Goal: Transaction & Acquisition: Purchase product/service

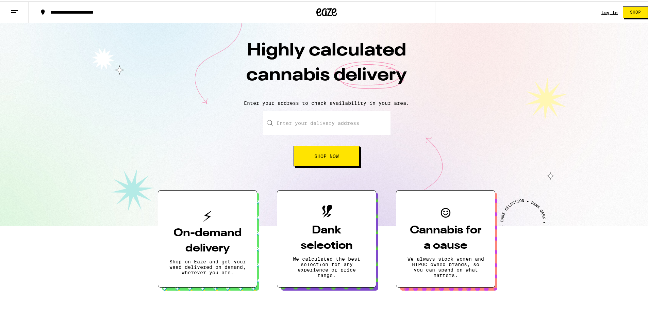
click at [603, 10] on link "Log In" at bounding box center [609, 11] width 16 height 4
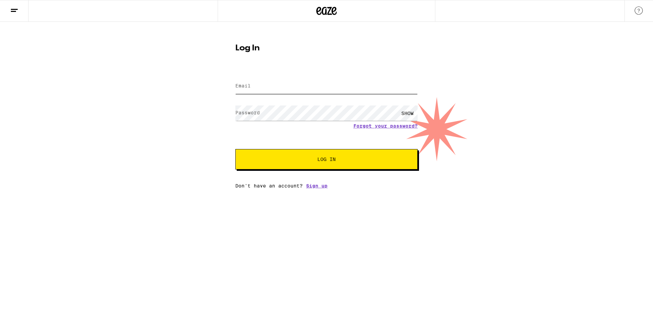
type input "[EMAIL_ADDRESS][DOMAIN_NAME]"
click at [326, 162] on span "Log In" at bounding box center [326, 159] width 18 height 5
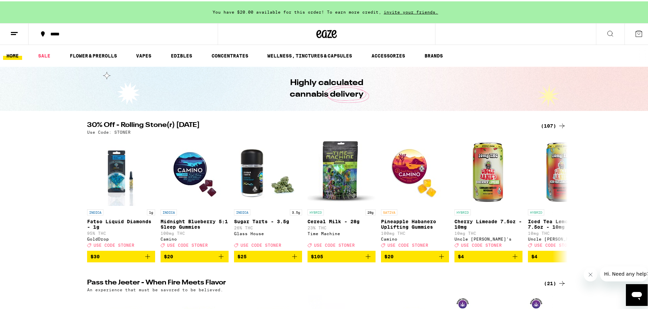
click at [15, 29] on icon at bounding box center [14, 32] width 8 height 8
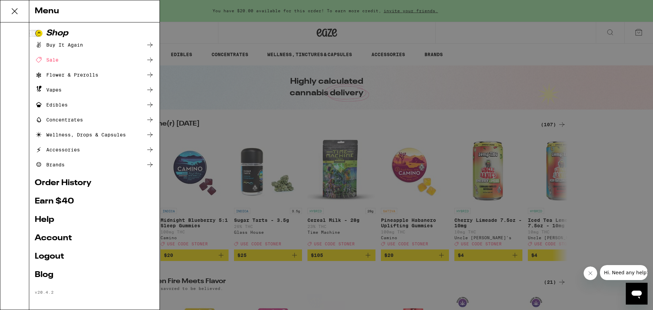
click at [63, 237] on link "Account" at bounding box center [94, 238] width 119 height 8
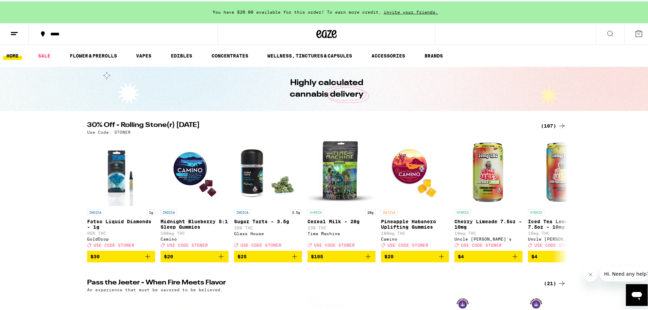
click at [16, 35] on icon at bounding box center [14, 32] width 8 height 8
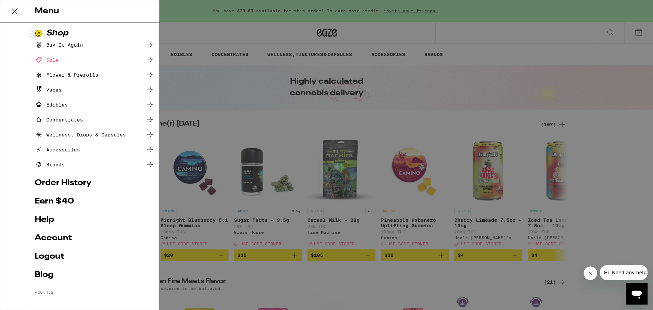
click at [443, 73] on div "Menu Shop Buy It Again Sale Flower & Prerolls Vapes Edibles Concentrates Wellne…" at bounding box center [326, 155] width 653 height 310
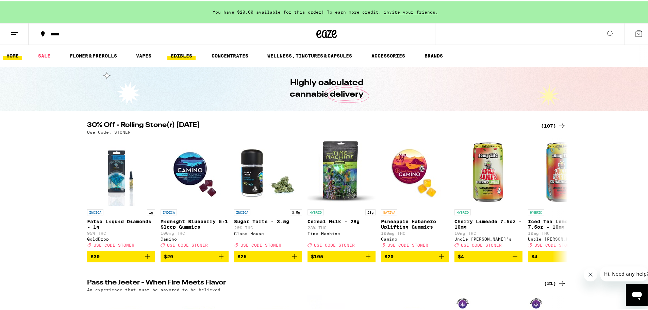
click at [183, 53] on link "EDIBLES" at bounding box center [181, 54] width 28 height 8
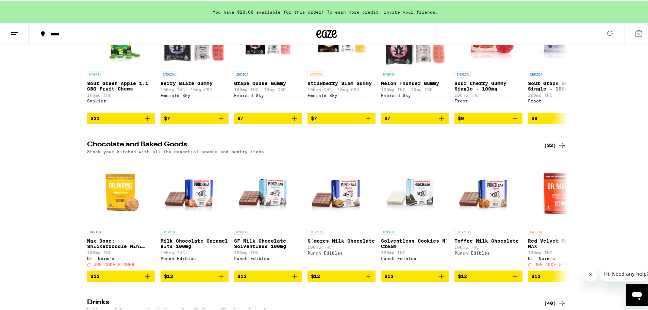
scroll to position [204, 0]
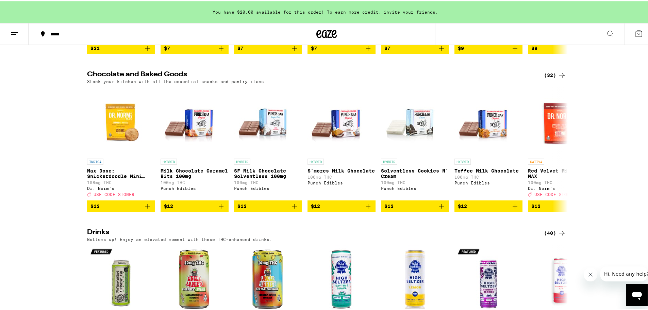
click at [553, 78] on div "(32)" at bounding box center [555, 74] width 22 height 8
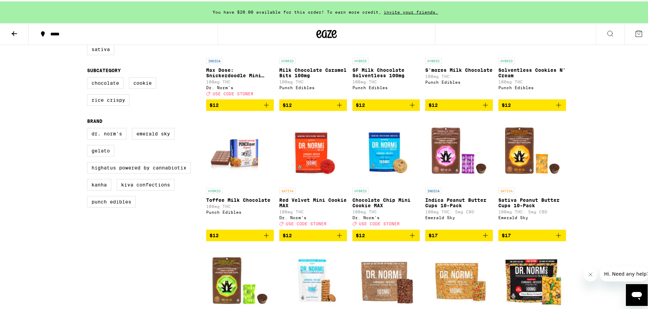
scroll to position [102, 0]
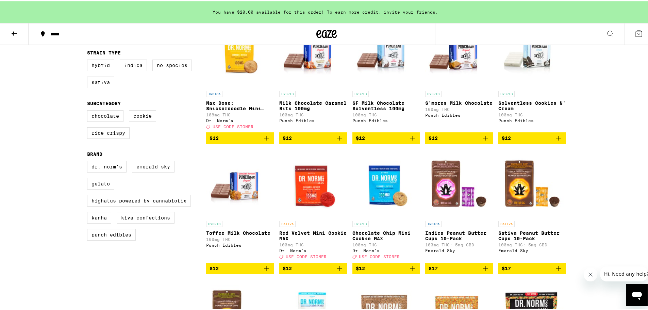
click at [263, 140] on icon "Add to bag" at bounding box center [266, 137] width 8 height 8
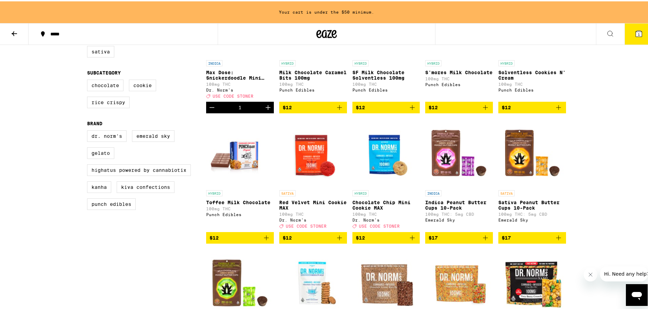
scroll to position [170, 0]
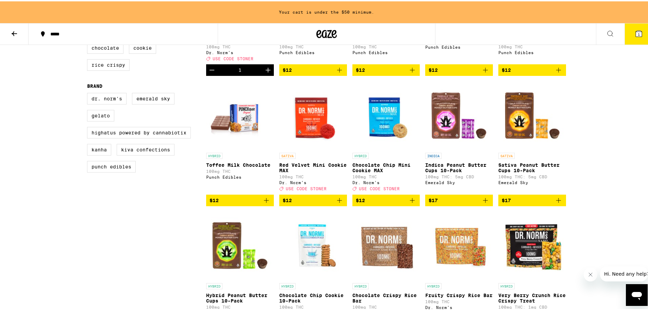
click at [337, 201] on icon "Add to bag" at bounding box center [339, 199] width 5 height 5
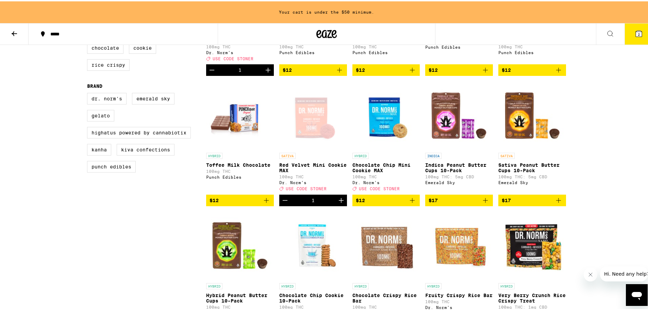
click at [412, 203] on icon "Add to bag" at bounding box center [412, 199] width 8 height 8
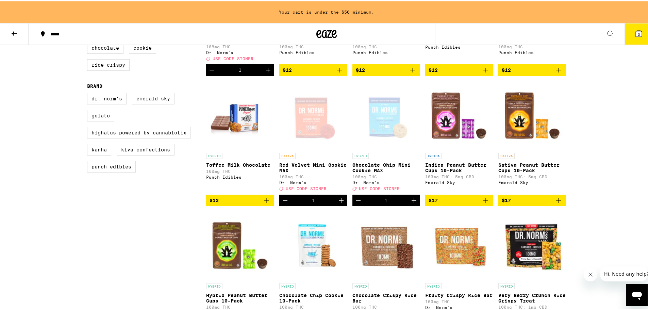
click at [413, 203] on icon "Increment" at bounding box center [414, 199] width 8 height 8
click at [635, 28] on icon at bounding box center [639, 32] width 8 height 8
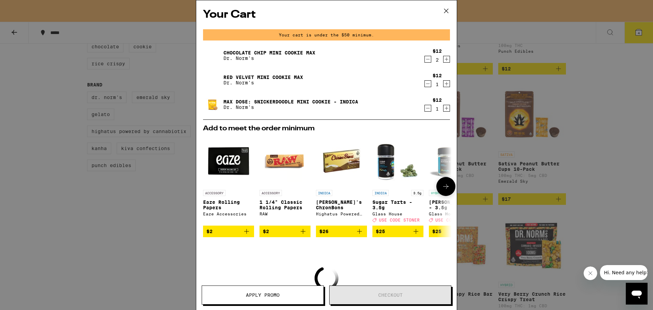
click at [443, 190] on icon at bounding box center [446, 186] width 8 height 8
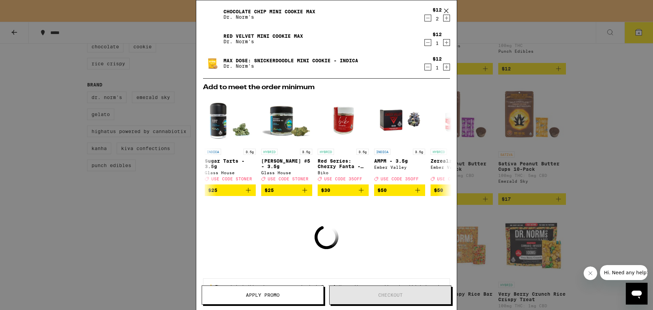
scroll to position [71, 0]
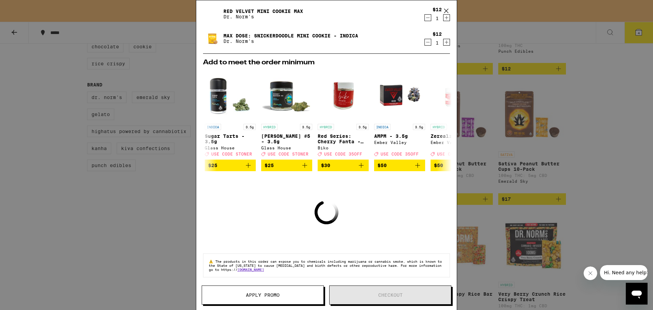
click at [615, 115] on div "Your Cart Your cart is under the $50 minimum. Chocolate Chip Mini Cookie MAX Dr…" at bounding box center [326, 155] width 653 height 310
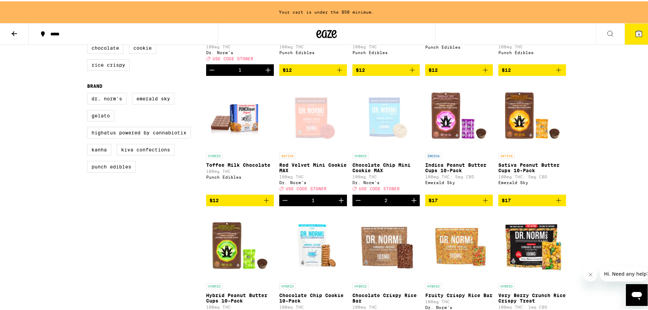
click at [635, 32] on icon at bounding box center [639, 32] width 8 height 8
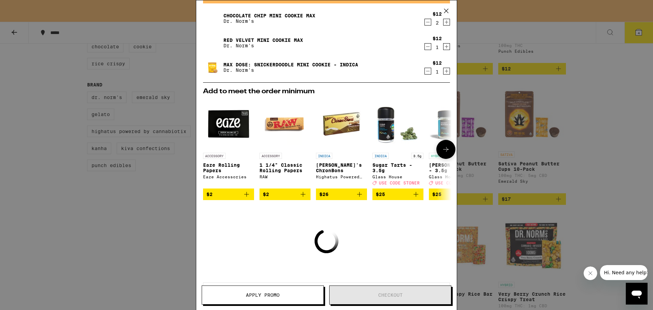
scroll to position [71, 0]
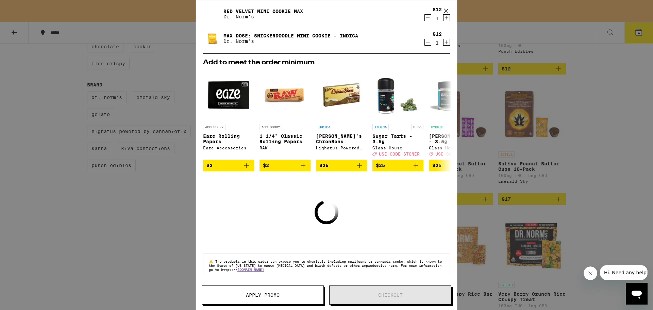
click at [329, 212] on icon "Loading" at bounding box center [327, 213] width 28 height 28
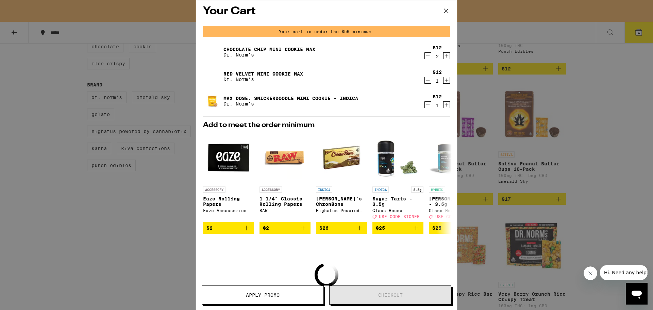
scroll to position [0, 0]
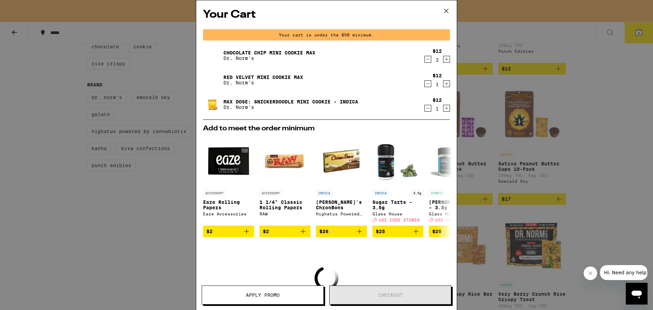
click at [444, 84] on icon "Increment" at bounding box center [447, 84] width 6 height 8
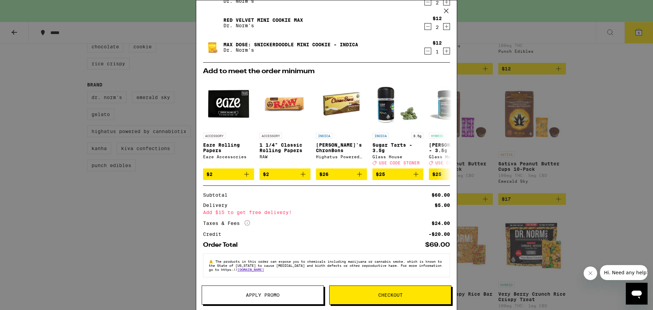
scroll to position [62, 0]
click at [388, 293] on span "Checkout" at bounding box center [390, 295] width 24 height 5
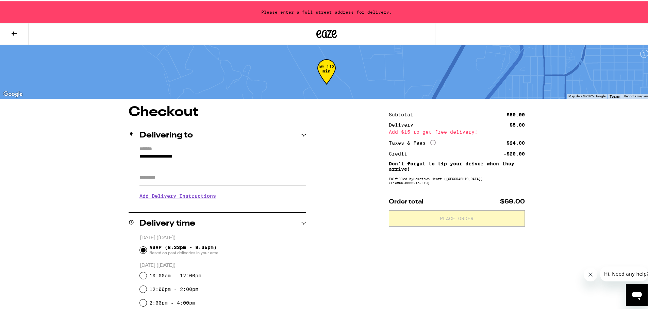
click at [172, 134] on h2 "Delivering to" at bounding box center [165, 134] width 53 height 8
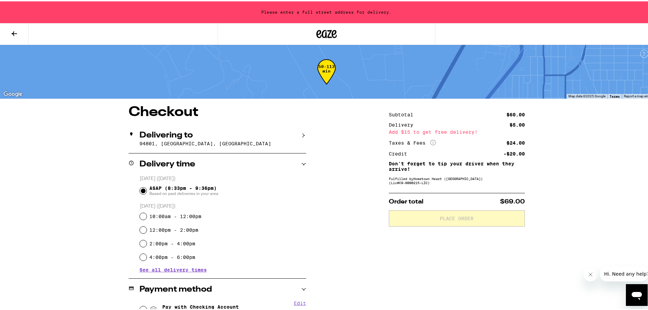
click at [173, 133] on h2 "Delivering to" at bounding box center [165, 134] width 53 height 8
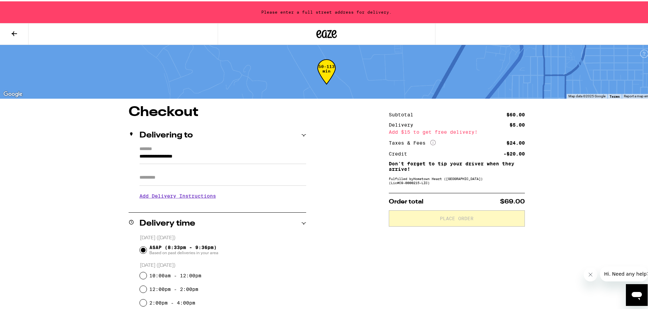
click at [148, 156] on input "**********" at bounding box center [222, 157] width 167 height 12
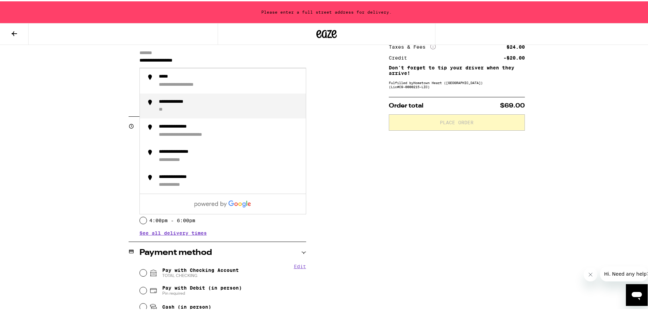
scroll to position [102, 0]
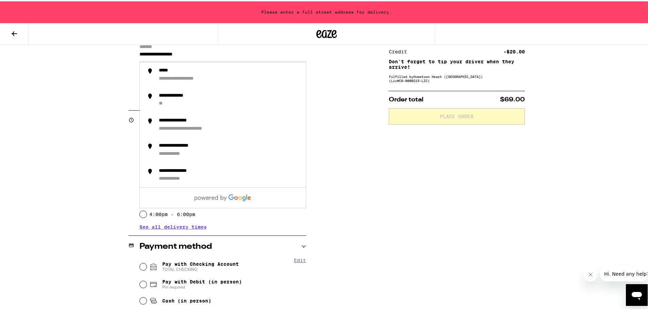
click at [98, 194] on div "**********" at bounding box center [327, 206] width 490 height 408
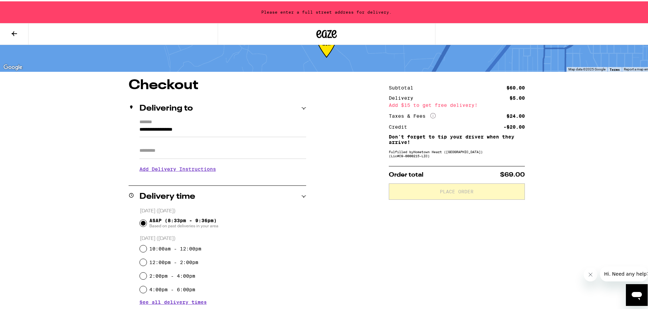
scroll to position [0, 0]
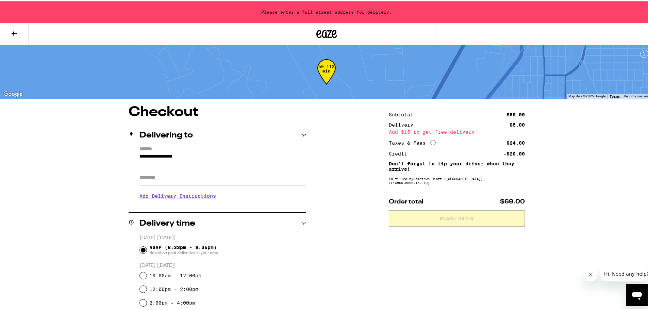
click at [153, 178] on input "Apt/Suite" at bounding box center [222, 176] width 167 height 16
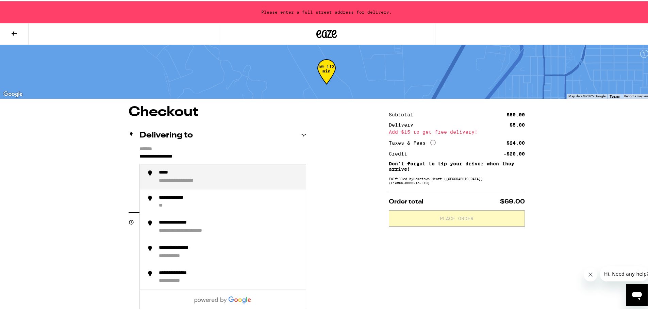
click at [156, 156] on input "**********" at bounding box center [222, 157] width 167 height 12
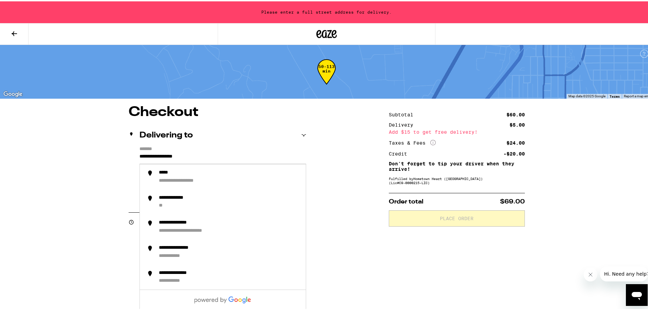
click at [208, 157] on input "**********" at bounding box center [222, 157] width 167 height 12
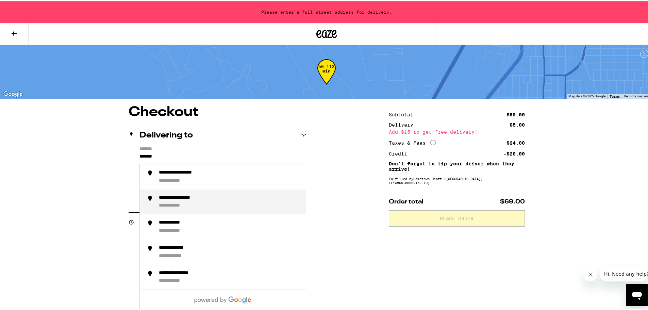
click at [195, 199] on div "**********" at bounding box center [186, 197] width 55 height 6
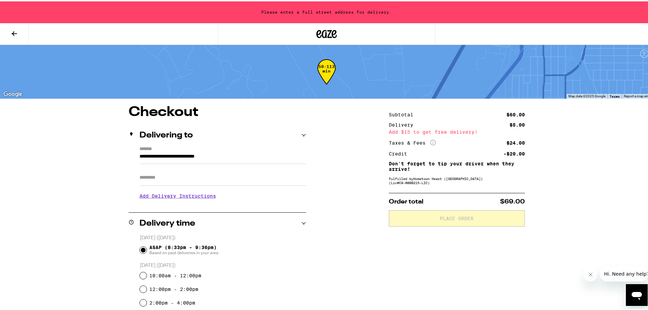
type input "**********"
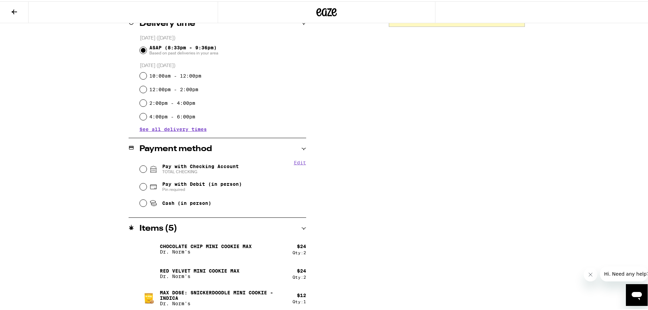
scroll to position [180, 0]
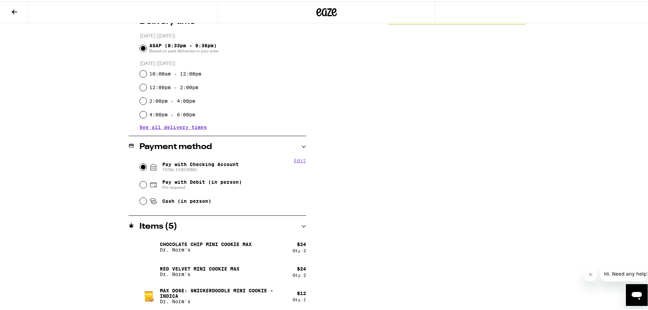
click at [140, 164] on input "Pay with Checking Account TOTAL CHECKING" at bounding box center [143, 165] width 7 height 7
radio input "true"
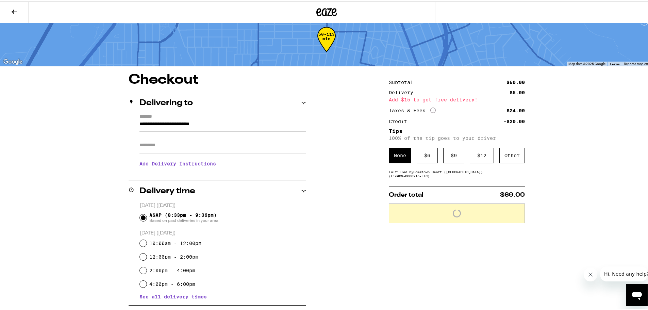
scroll to position [10, 0]
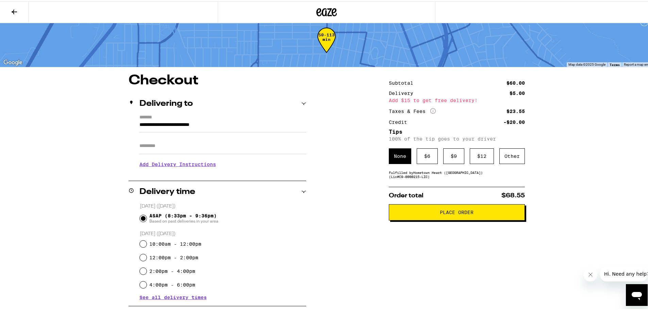
click at [452, 213] on span "Place Order" at bounding box center [457, 211] width 34 height 5
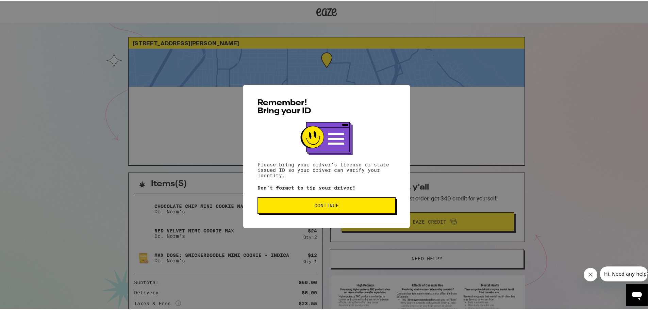
click at [321, 206] on span "Continue" at bounding box center [326, 204] width 24 height 5
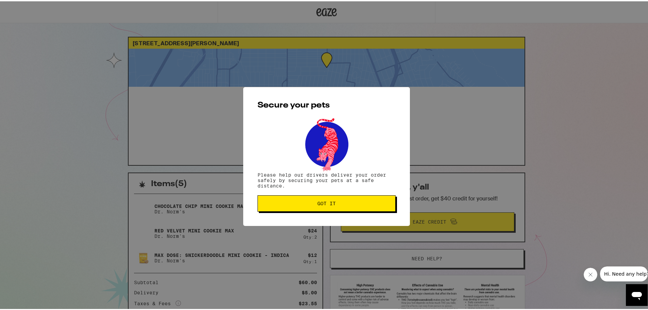
click at [322, 204] on span "Got it" at bounding box center [326, 202] width 18 height 5
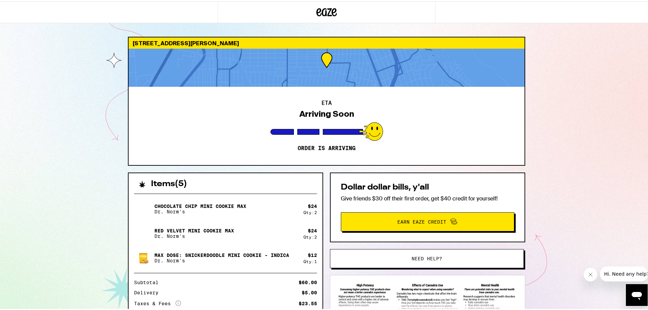
scroll to position [62, 0]
